Goal: Task Accomplishment & Management: Use online tool/utility

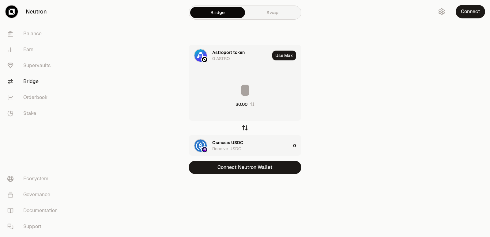
click at [247, 127] on icon "button" at bounding box center [245, 127] width 7 height 7
click at [226, 85] on input at bounding box center [245, 90] width 112 height 18
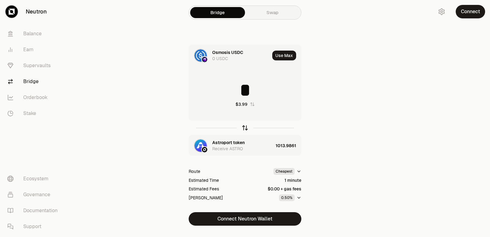
click at [245, 128] on icon "button" at bounding box center [245, 127] width 7 height 7
click at [243, 128] on icon "button" at bounding box center [245, 127] width 7 height 7
type input "*"
click at [228, 140] on div "Astroport token" at bounding box center [228, 142] width 32 height 6
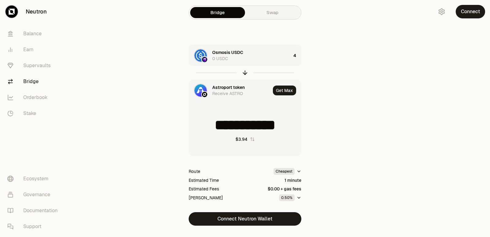
click at [218, 90] on div "Receive ASTRO" at bounding box center [227, 93] width 31 height 6
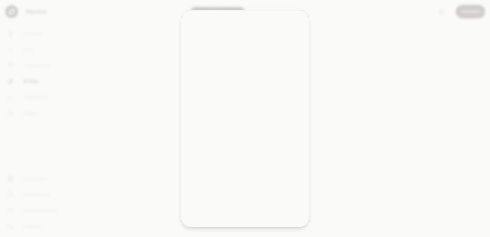
click at [220, 28] on div "Neutron" at bounding box center [212, 24] width 27 height 9
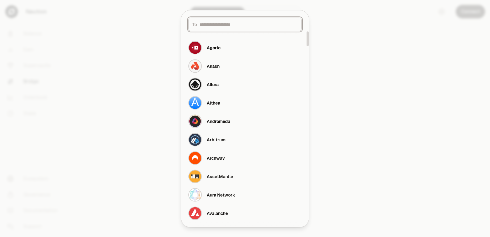
click at [208, 24] on input at bounding box center [248, 24] width 98 height 6
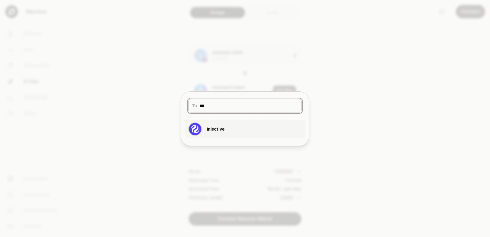
type input "***"
click at [223, 130] on div "Injective" at bounding box center [216, 129] width 18 height 6
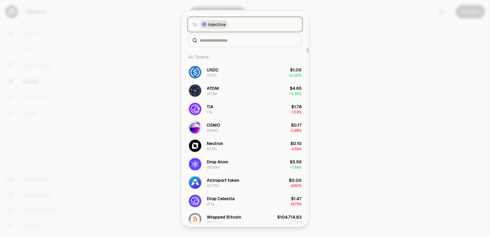
click at [228, 23] on button "To Injective" at bounding box center [244, 23] width 113 height 13
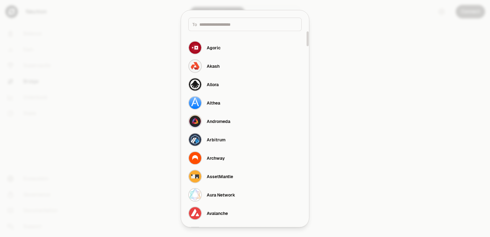
click at [392, 117] on div at bounding box center [245, 118] width 490 height 237
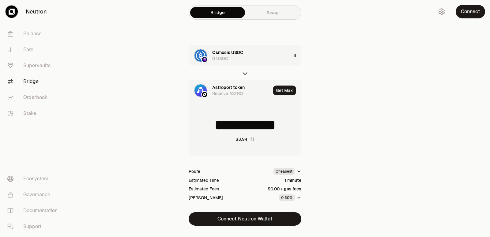
click at [214, 86] on div "Astroport token" at bounding box center [228, 87] width 32 height 6
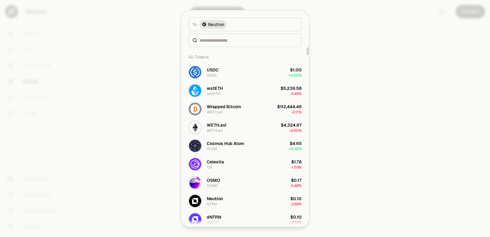
click at [215, 44] on div at bounding box center [244, 39] width 113 height 13
click at [214, 40] on input at bounding box center [249, 40] width 98 height 6
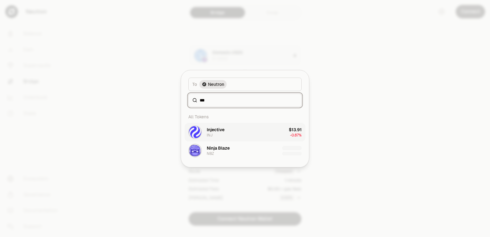
type input "***"
click at [227, 137] on button "Injective INJ $13.91 -0.87%" at bounding box center [245, 132] width 121 height 18
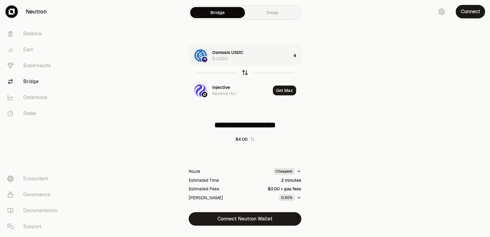
click at [244, 72] on icon "button" at bounding box center [245, 72] width 4 height 2
click at [244, 70] on icon "button" at bounding box center [245, 72] width 7 height 7
type input "*"
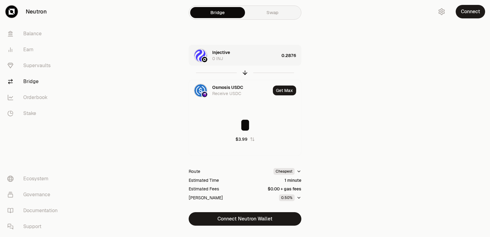
click at [282, 57] on div "0.2876" at bounding box center [291, 55] width 20 height 21
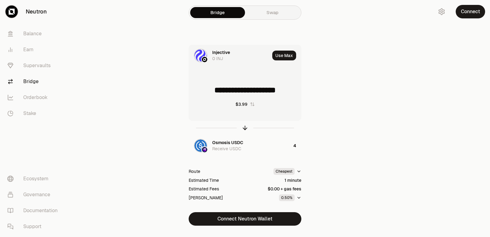
drag, startPoint x: 291, startPoint y: 90, endPoint x: 217, endPoint y: 91, distance: 73.8
click at [217, 91] on input "**********" at bounding box center [245, 90] width 112 height 18
type input "******"
click at [244, 128] on icon "button" at bounding box center [245, 127] width 7 height 7
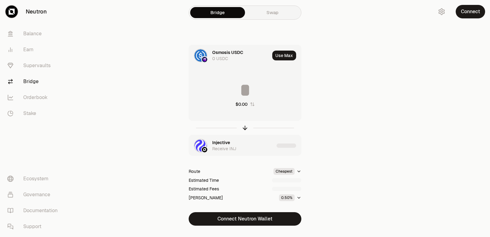
type input "********"
click at [222, 142] on div "Injective" at bounding box center [221, 142] width 18 height 6
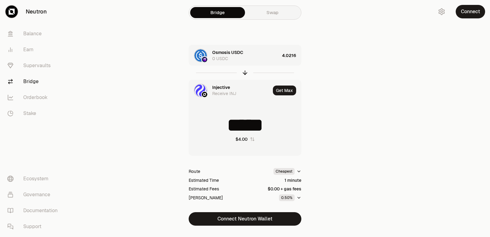
click at [223, 86] on div "Injective" at bounding box center [221, 87] width 18 height 6
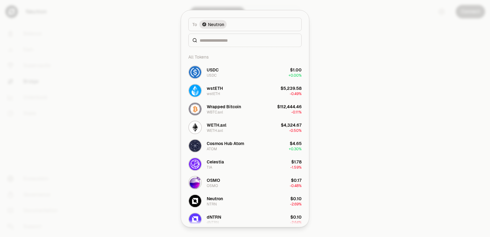
click at [220, 36] on div at bounding box center [244, 39] width 113 height 13
click at [219, 41] on input at bounding box center [249, 40] width 98 height 6
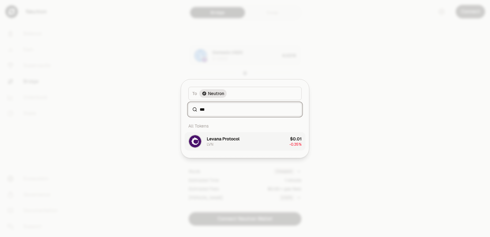
type input "***"
click at [222, 137] on div "Levana Protocol" at bounding box center [223, 139] width 33 height 6
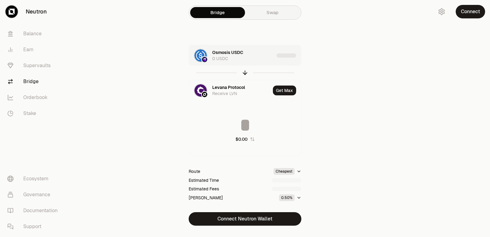
click at [251, 59] on div "Osmosis USDC 0 USDC" at bounding box center [243, 55] width 62 height 12
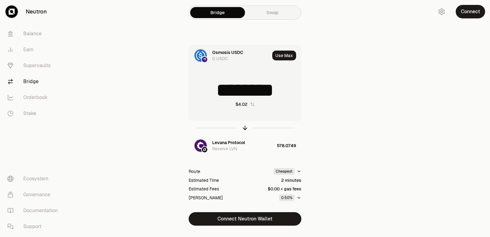
drag, startPoint x: 291, startPoint y: 91, endPoint x: 235, endPoint y: 94, distance: 56.4
click at [235, 94] on input "********" at bounding box center [245, 90] width 112 height 18
click at [245, 128] on icon "button" at bounding box center [245, 128] width 0 height 4
click at [245, 127] on icon "button" at bounding box center [245, 127] width 7 height 7
type input "*"
